Goal: Browse casually

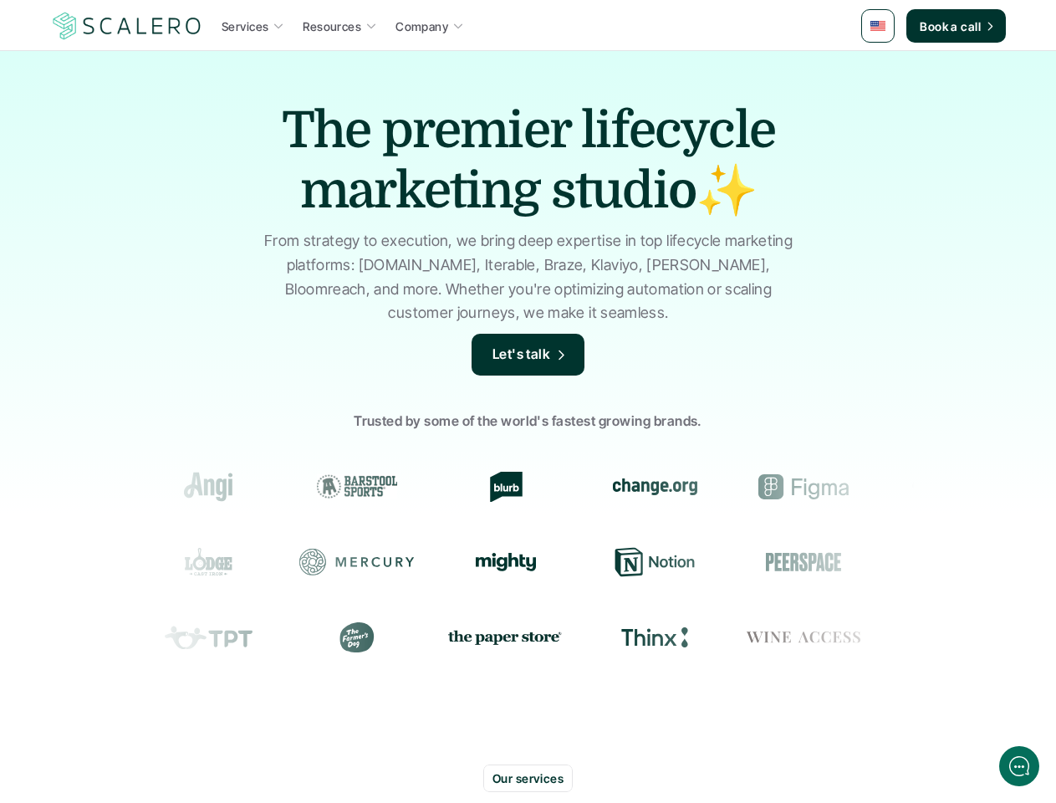
click at [527, 401] on div "Trusted by some of the world's fastest growing brands." at bounding box center [528, 543] width 1056 height 318
click at [127, 26] on img at bounding box center [127, 26] width 154 height 32
click at [878, 26] on img at bounding box center [877, 26] width 15 height 10
click at [910, 487] on img at bounding box center [950, 486] width 80 height 20
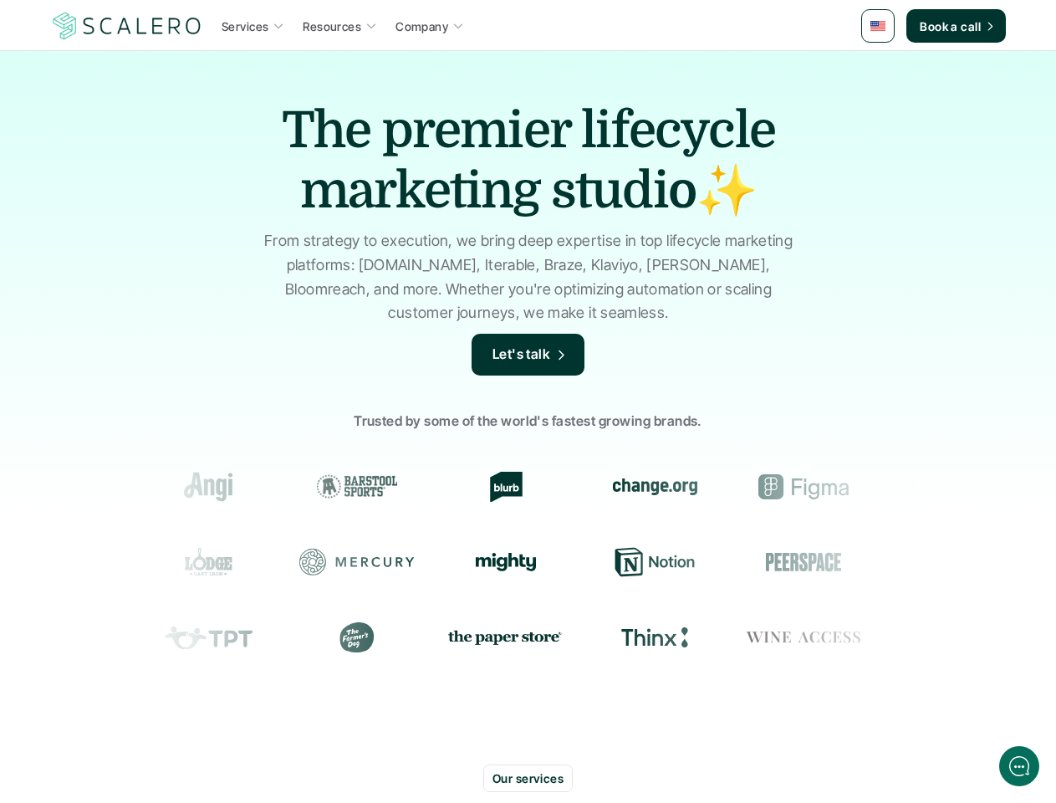
click at [1006, 562] on div at bounding box center [1063, 562] width 115 height 30
